Goal: Information Seeking & Learning: Learn about a topic

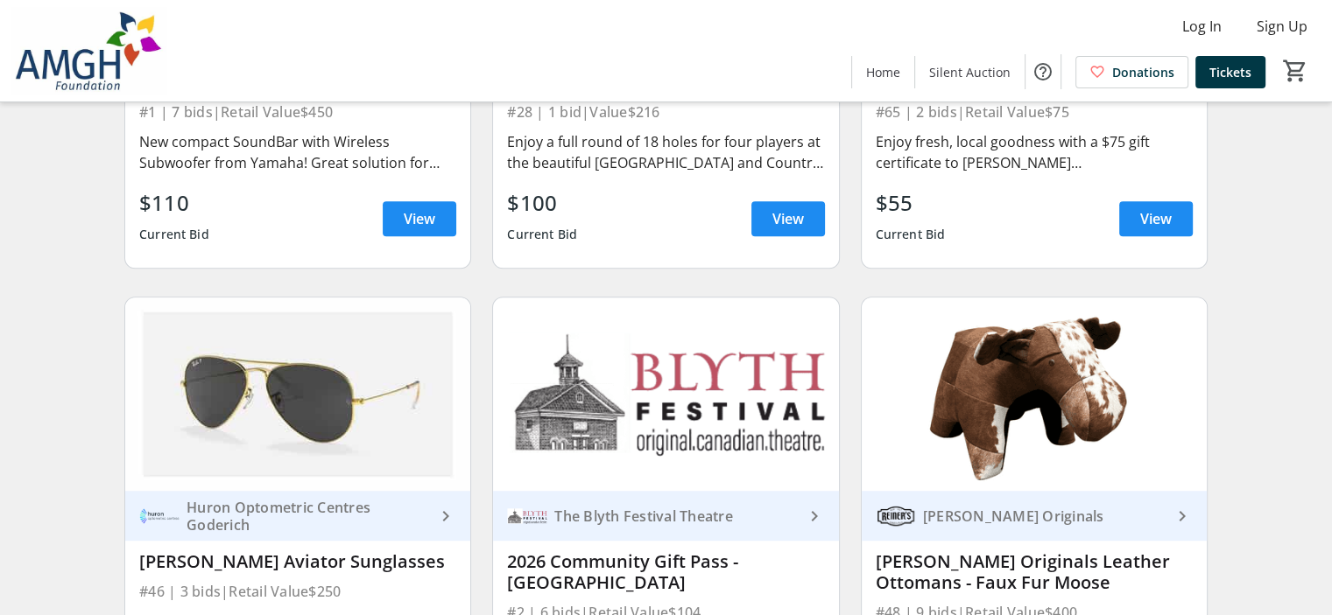
scroll to position [1138, 0]
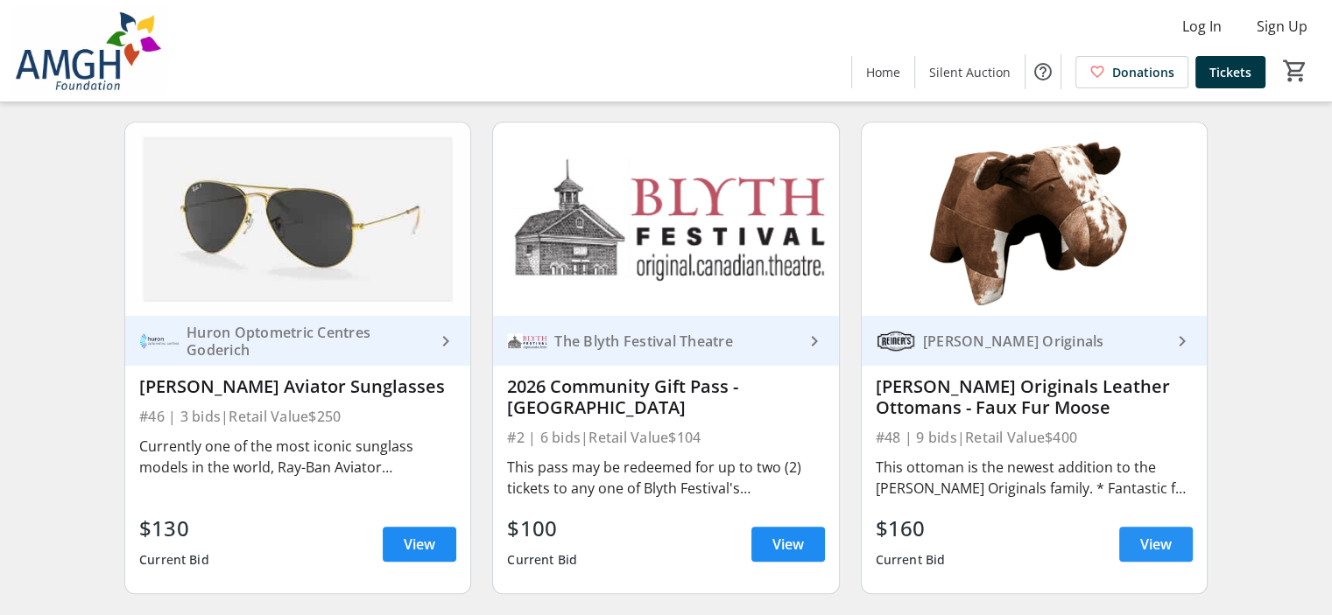
click at [1145, 555] on span "View" at bounding box center [1156, 544] width 32 height 21
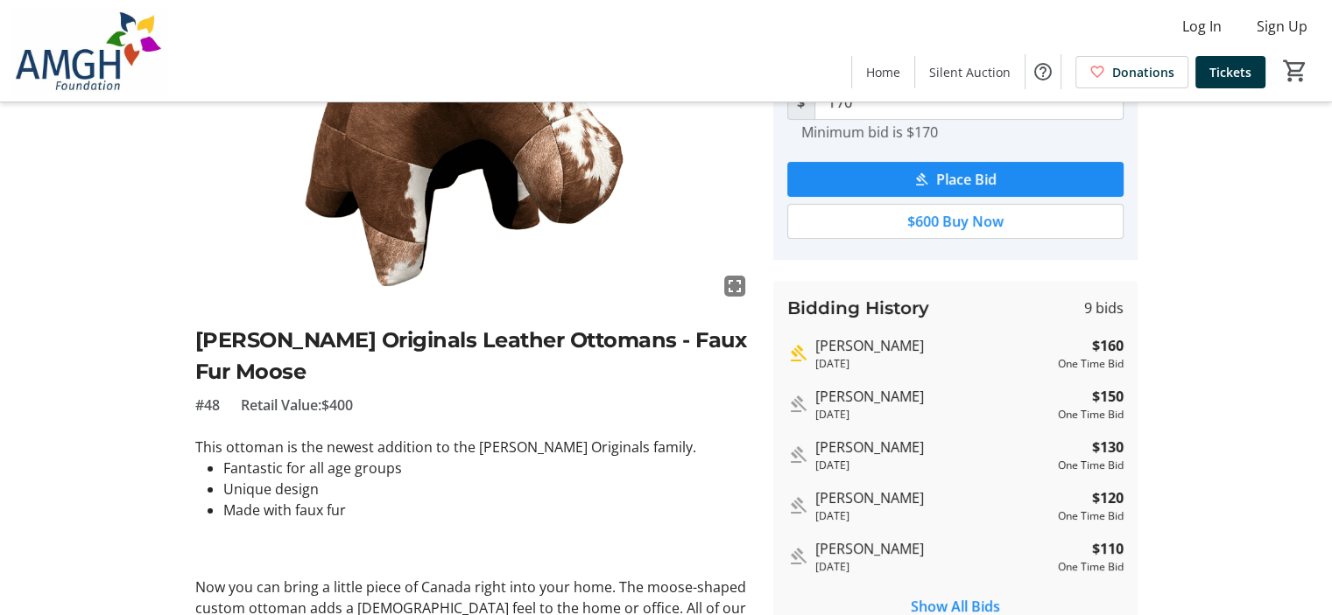
scroll to position [263, 0]
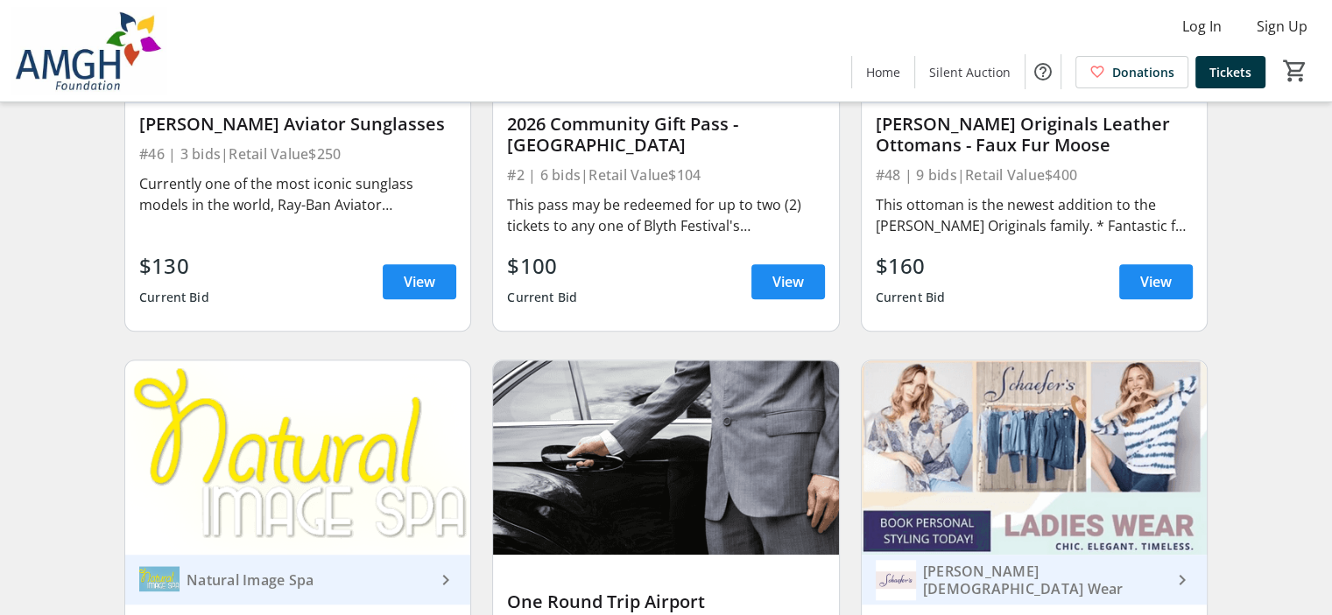
scroll to position [1313, 0]
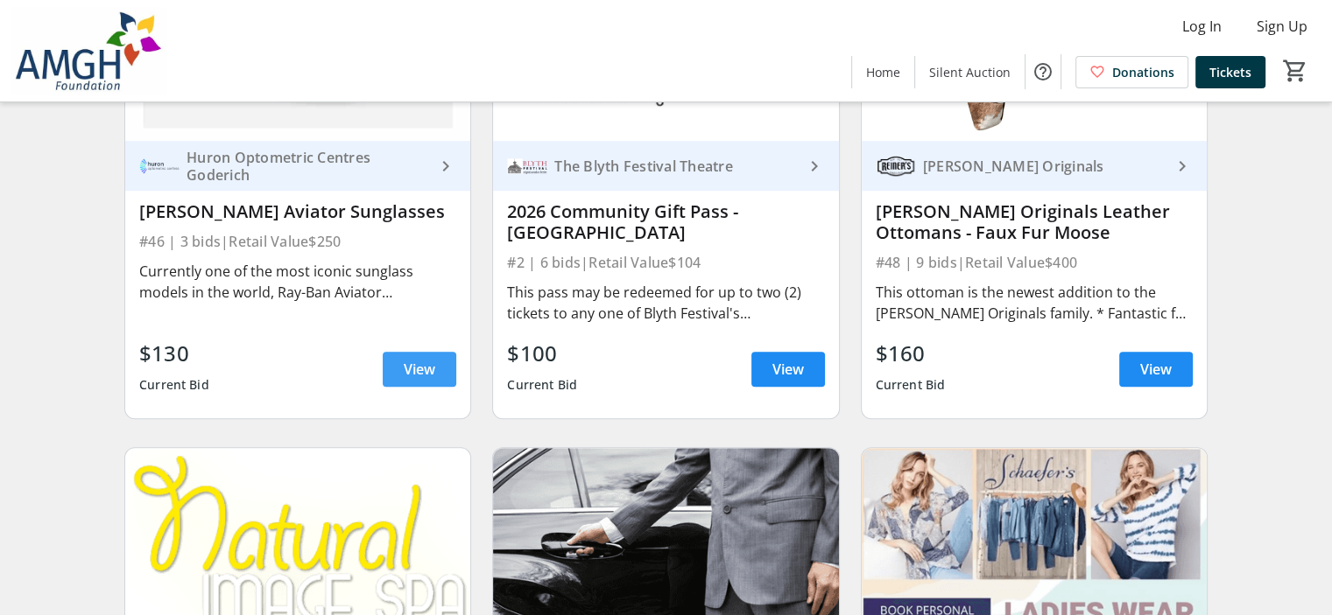
click at [404, 379] on span "View" at bounding box center [420, 369] width 32 height 21
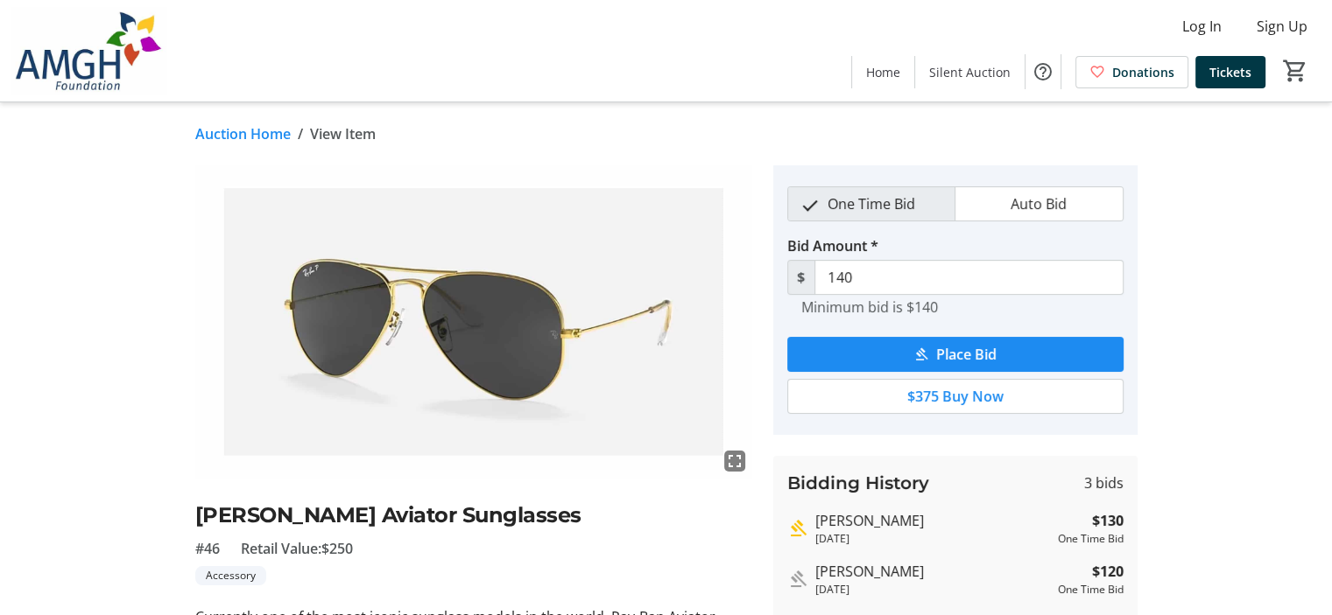
scroll to position [263, 0]
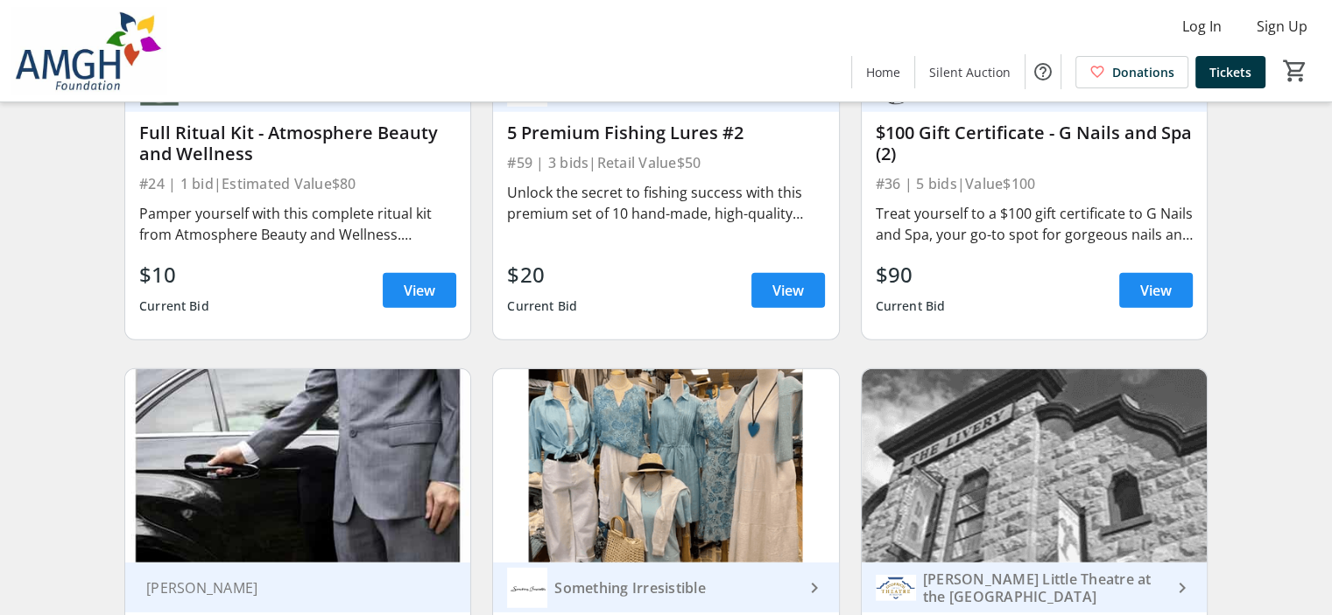
scroll to position [4990, 0]
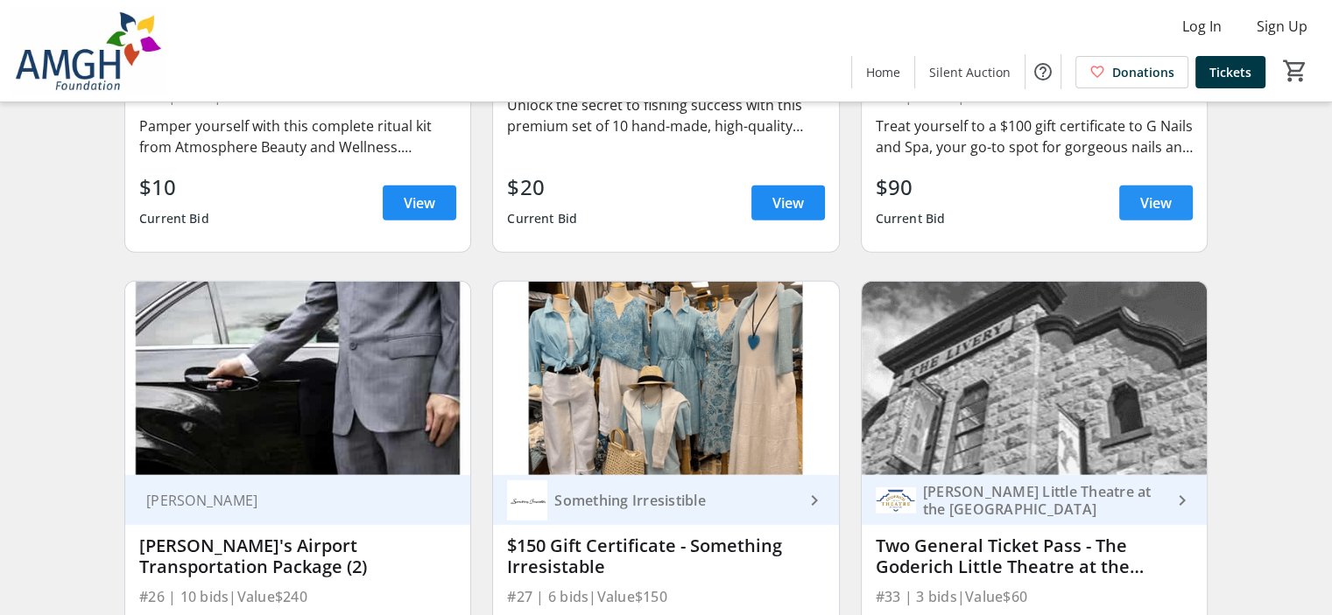
click at [1145, 210] on span "View" at bounding box center [1156, 203] width 32 height 21
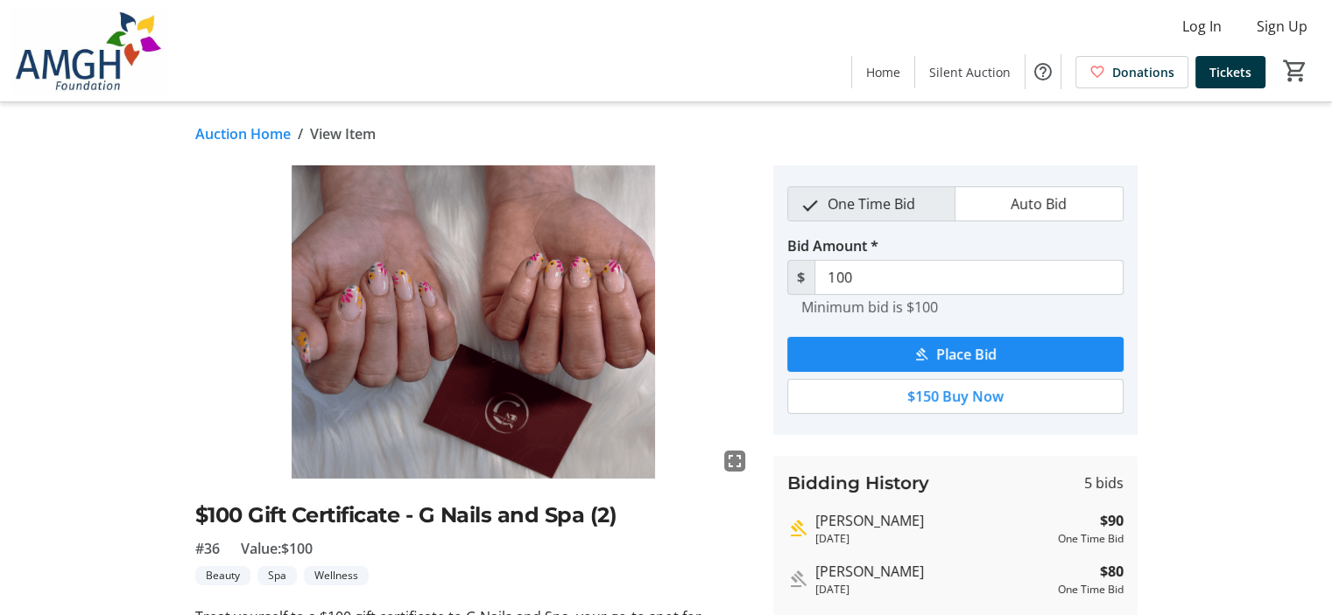
scroll to position [263, 0]
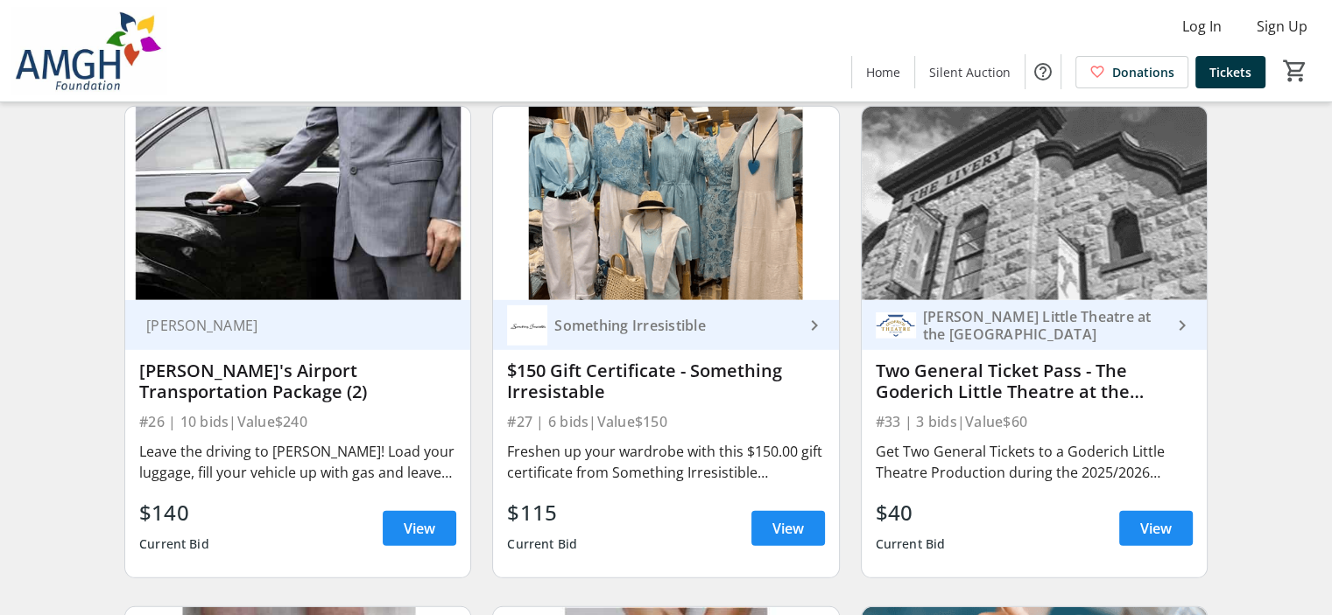
scroll to position [5253, 0]
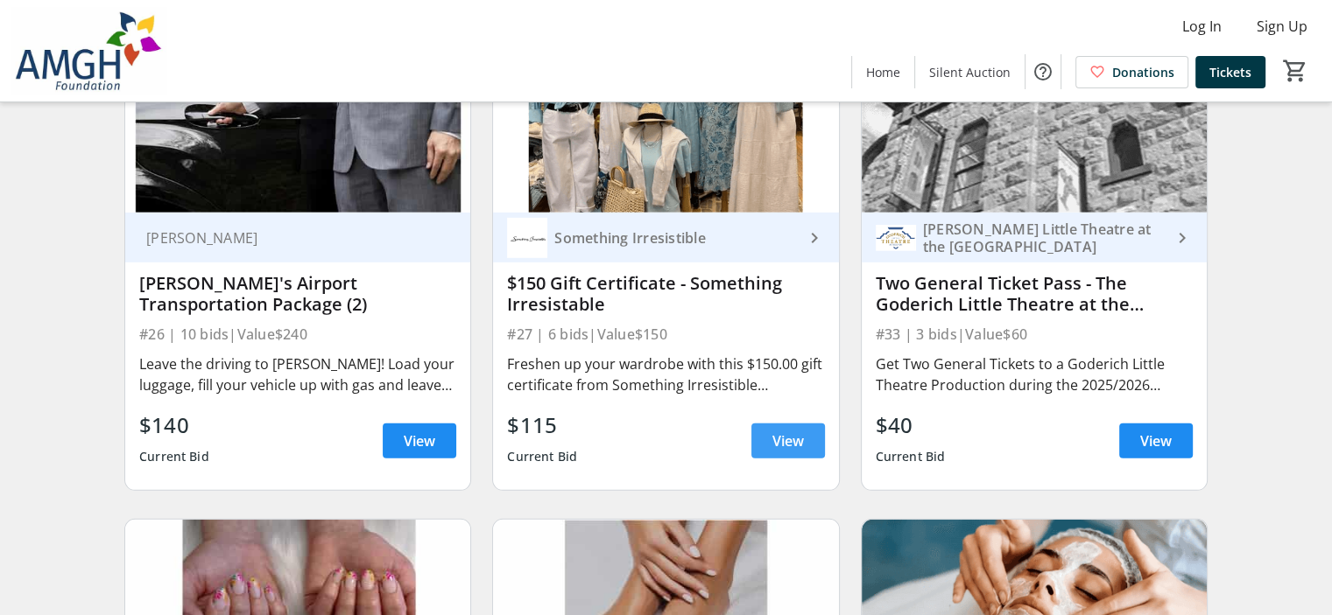
click at [777, 452] on span "View" at bounding box center [788, 441] width 32 height 21
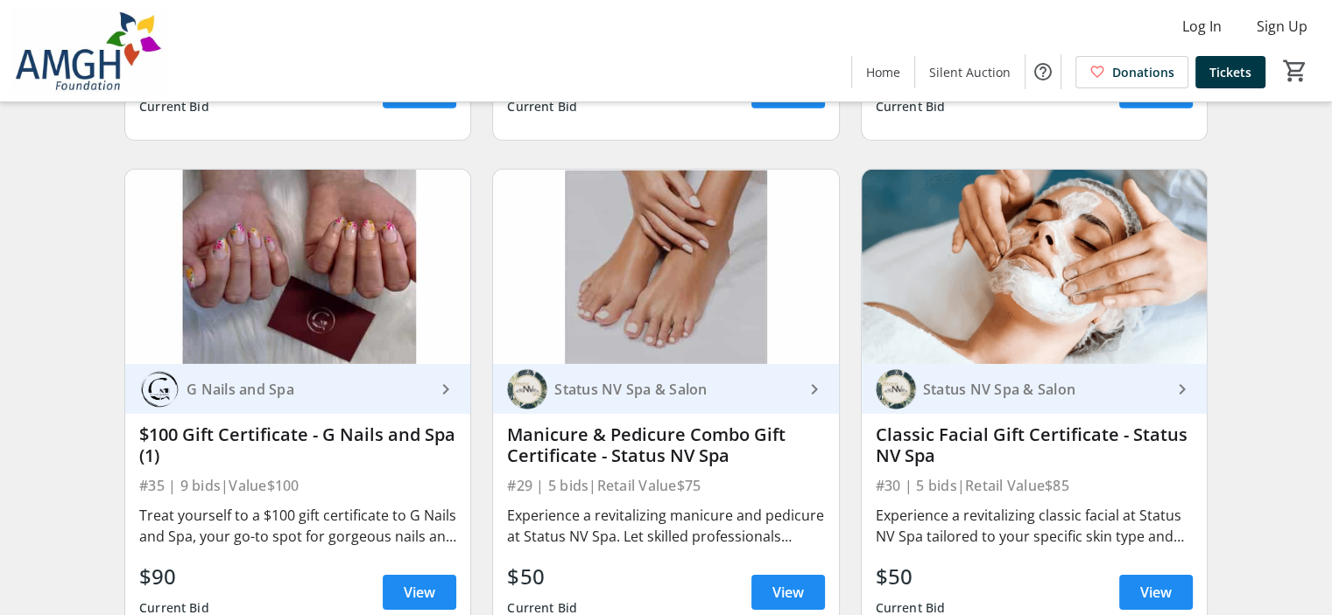
scroll to position [5691, 0]
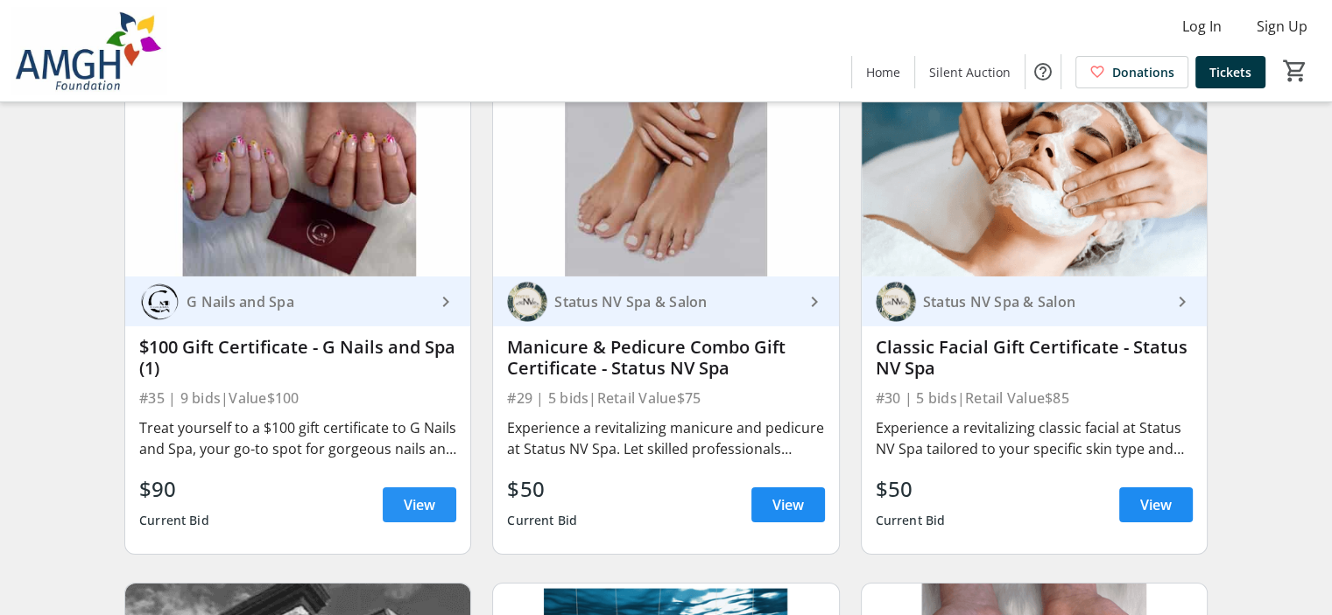
click at [426, 516] on span "View" at bounding box center [420, 505] width 32 height 21
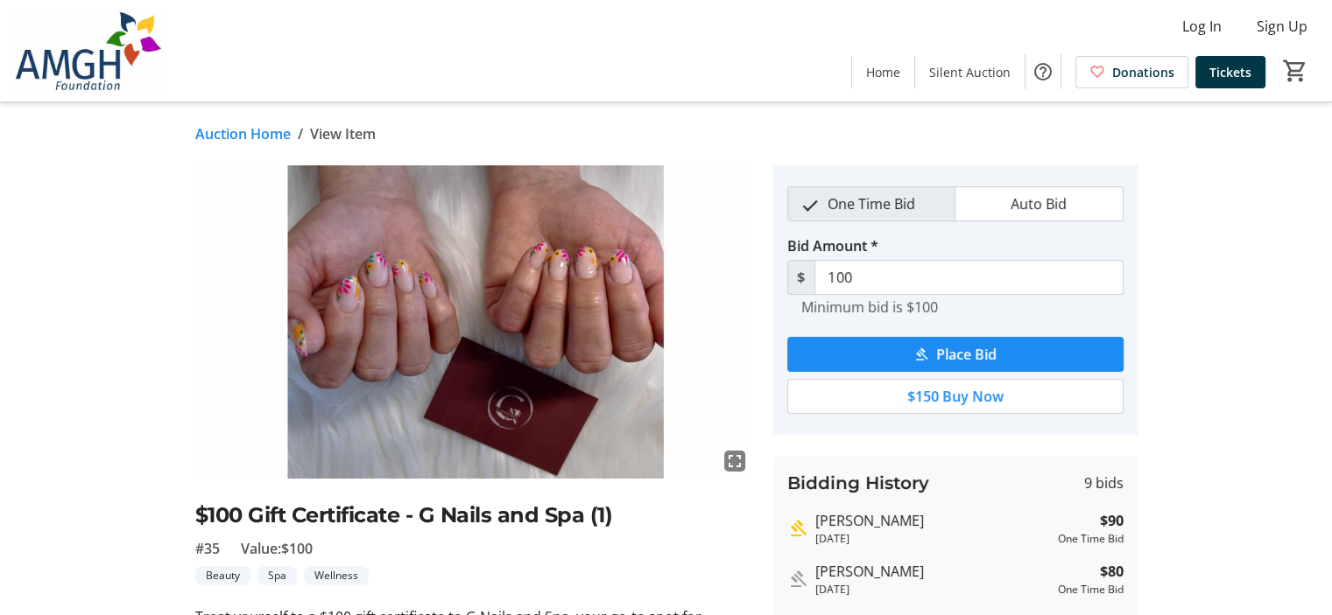
scroll to position [175, 0]
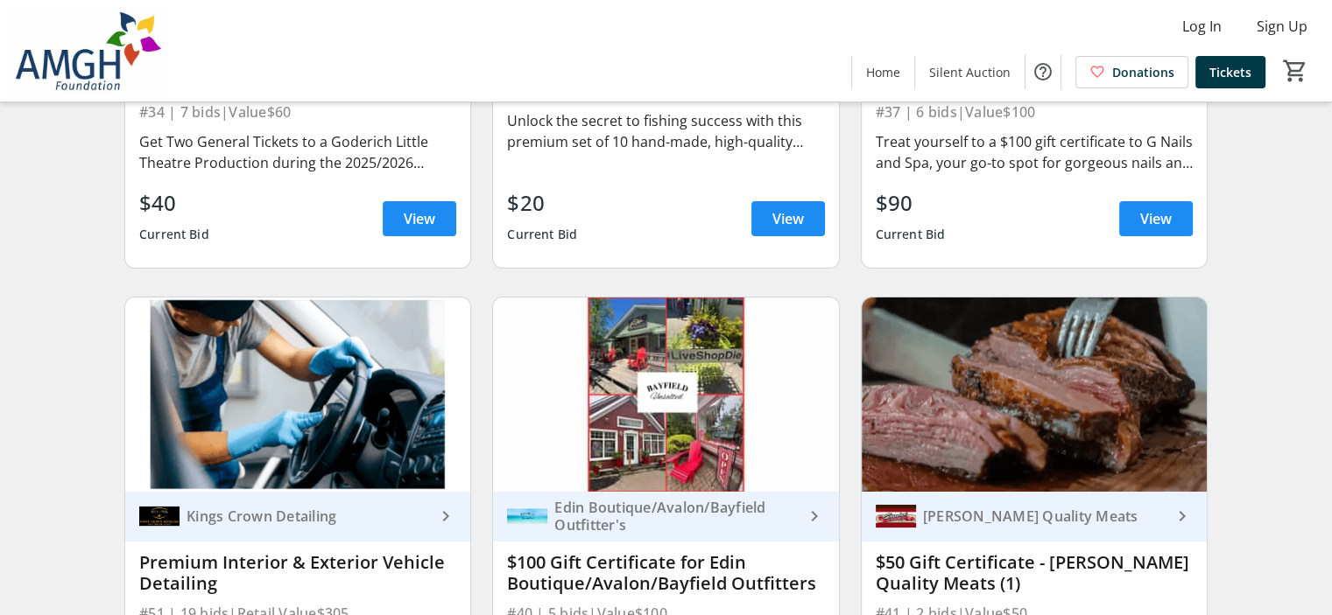
scroll to position [6741, 0]
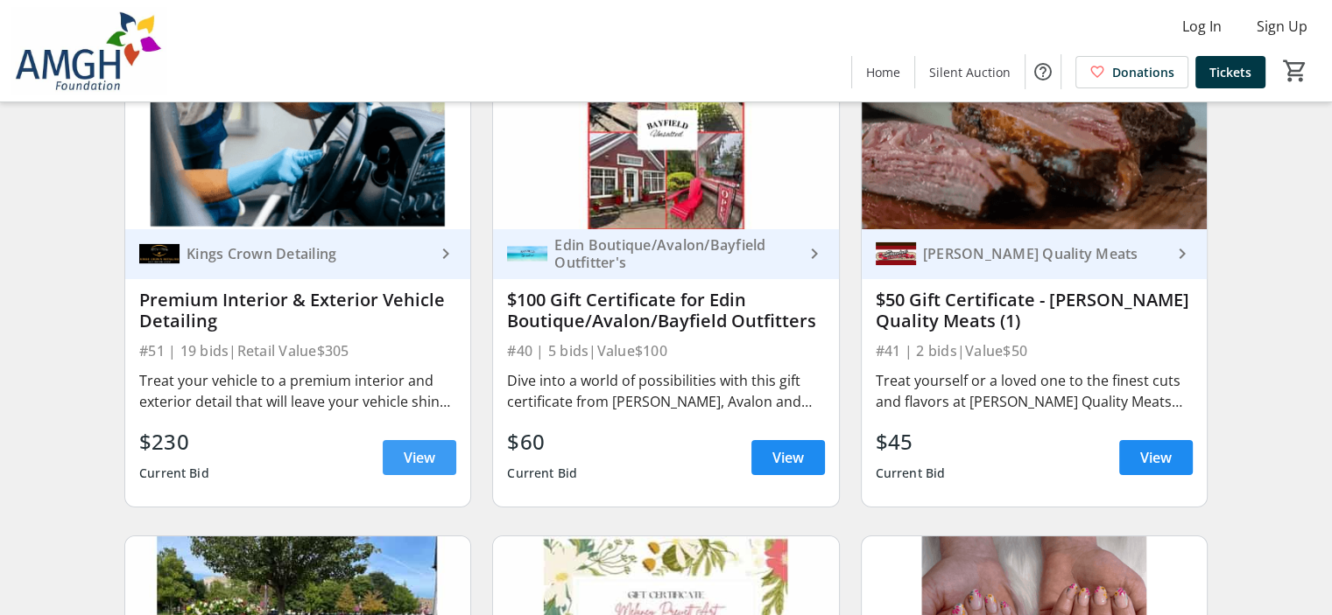
click at [403, 456] on span at bounding box center [420, 458] width 74 height 42
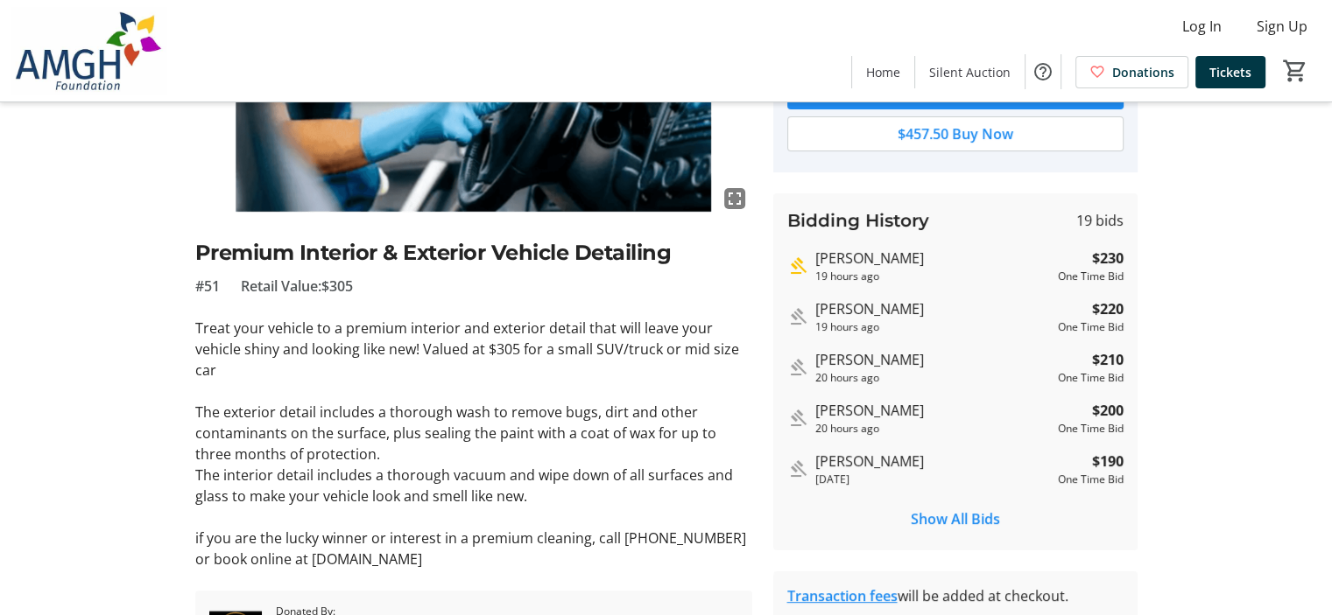
scroll to position [375, 0]
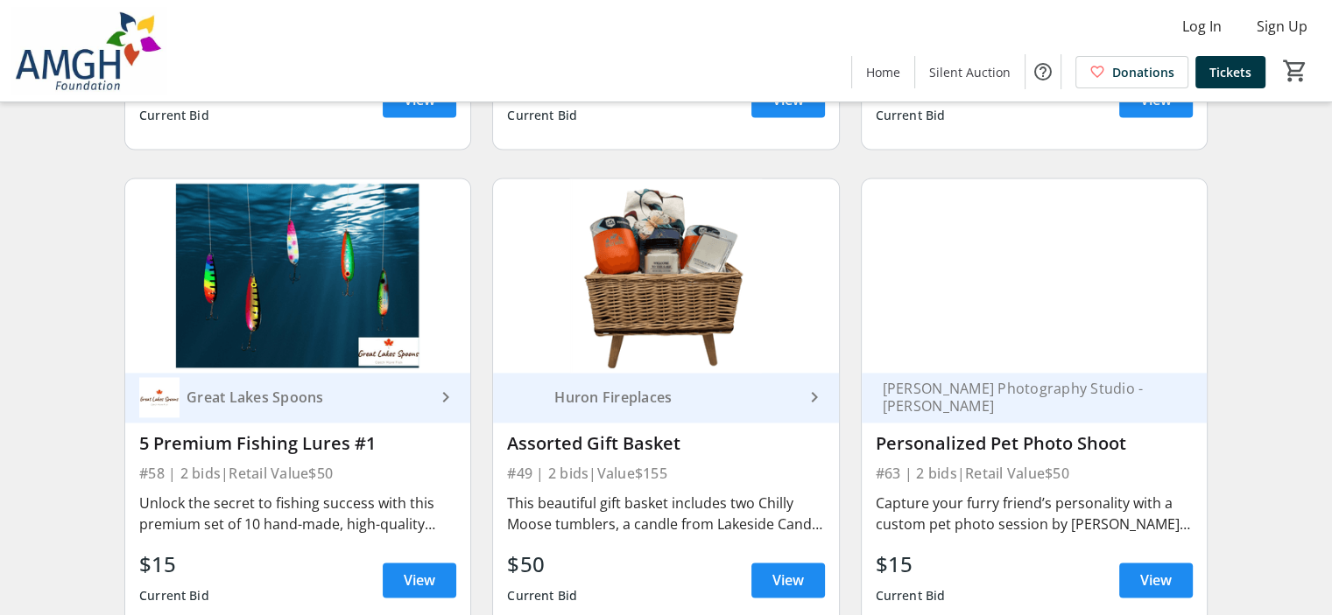
scroll to position [9192, 0]
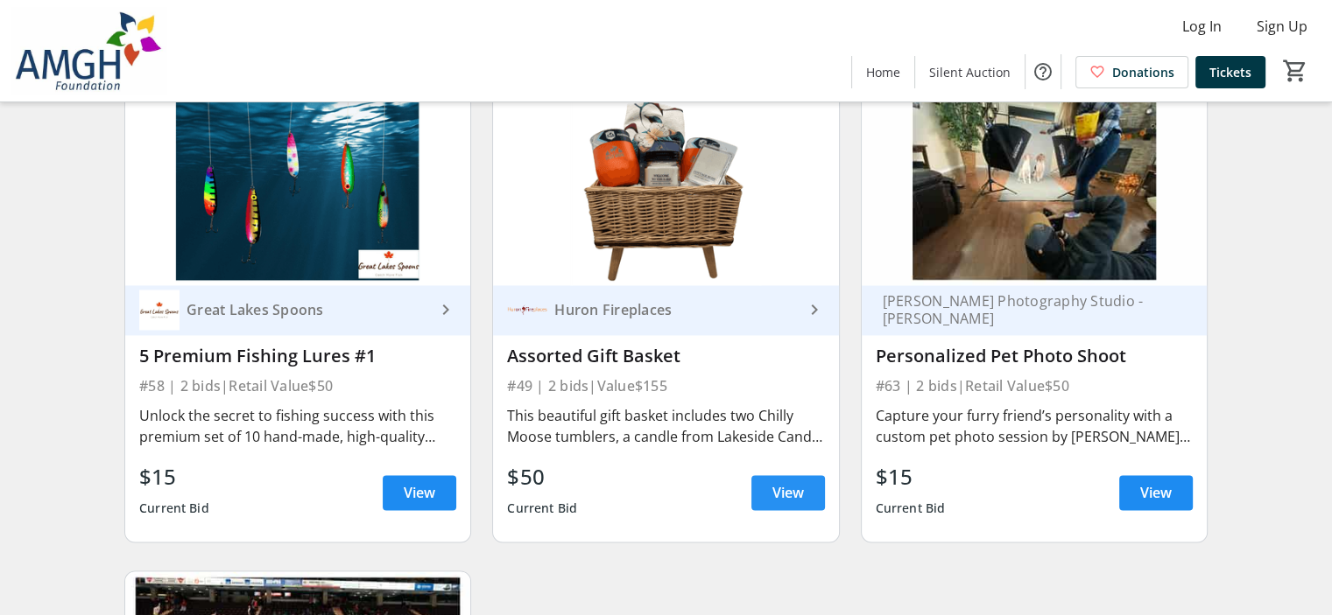
click at [792, 503] on span "View" at bounding box center [788, 492] width 32 height 21
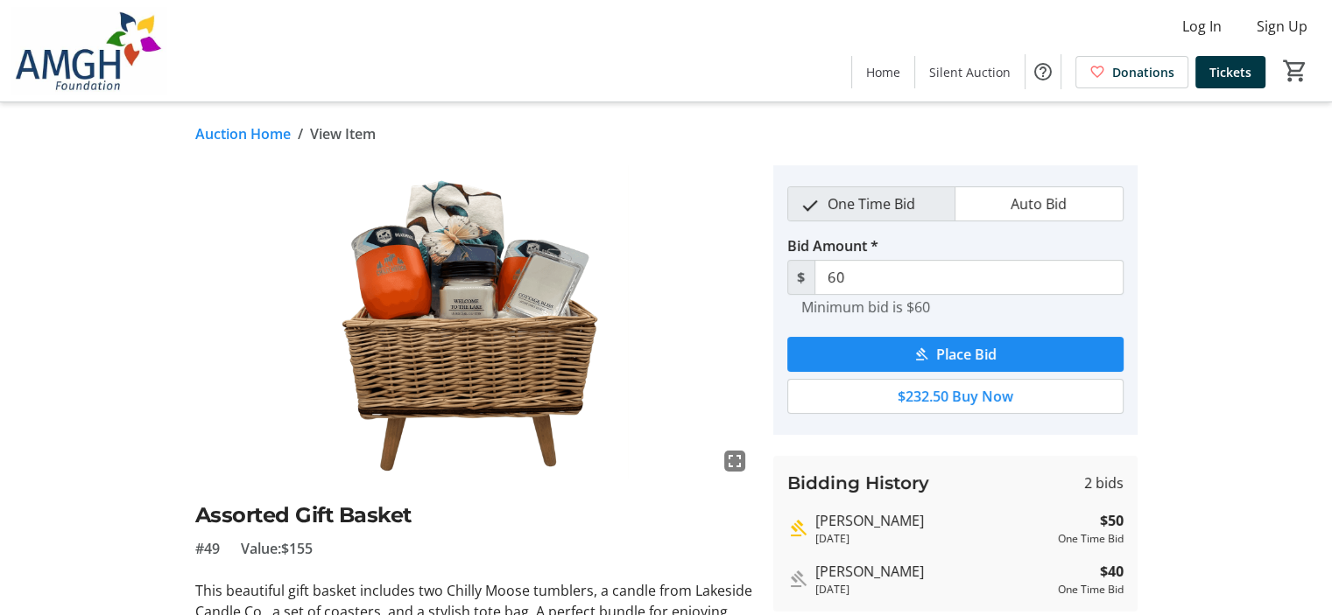
scroll to position [88, 0]
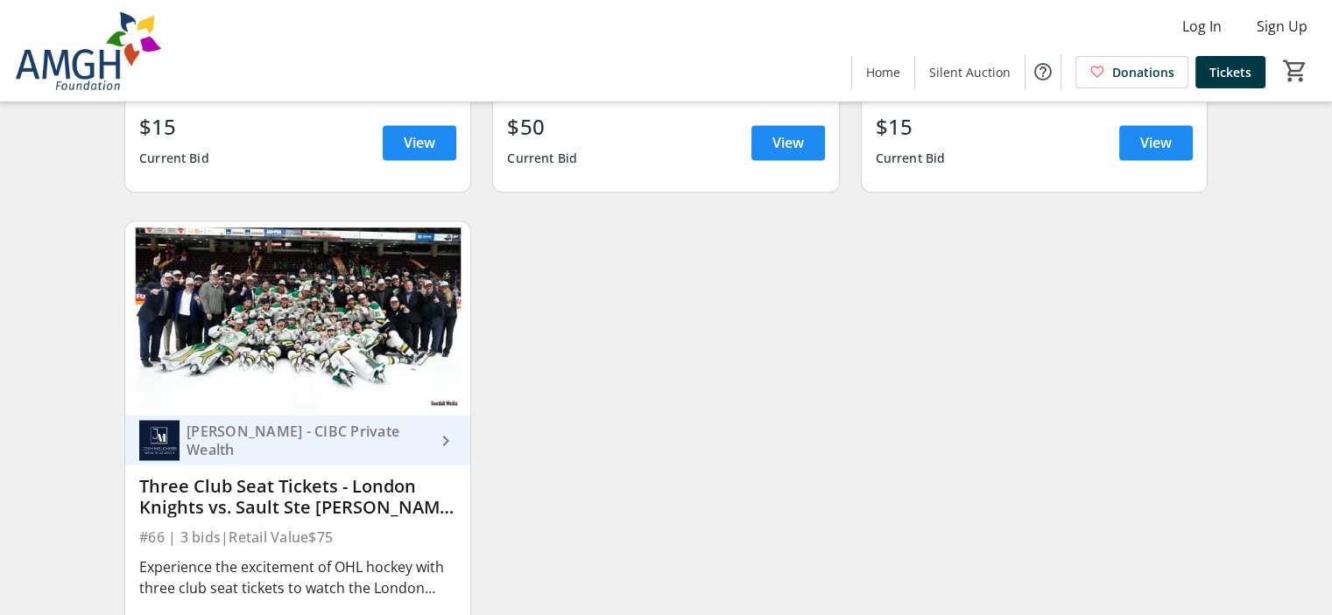
scroll to position [9683, 0]
